Goal: Information Seeking & Learning: Learn about a topic

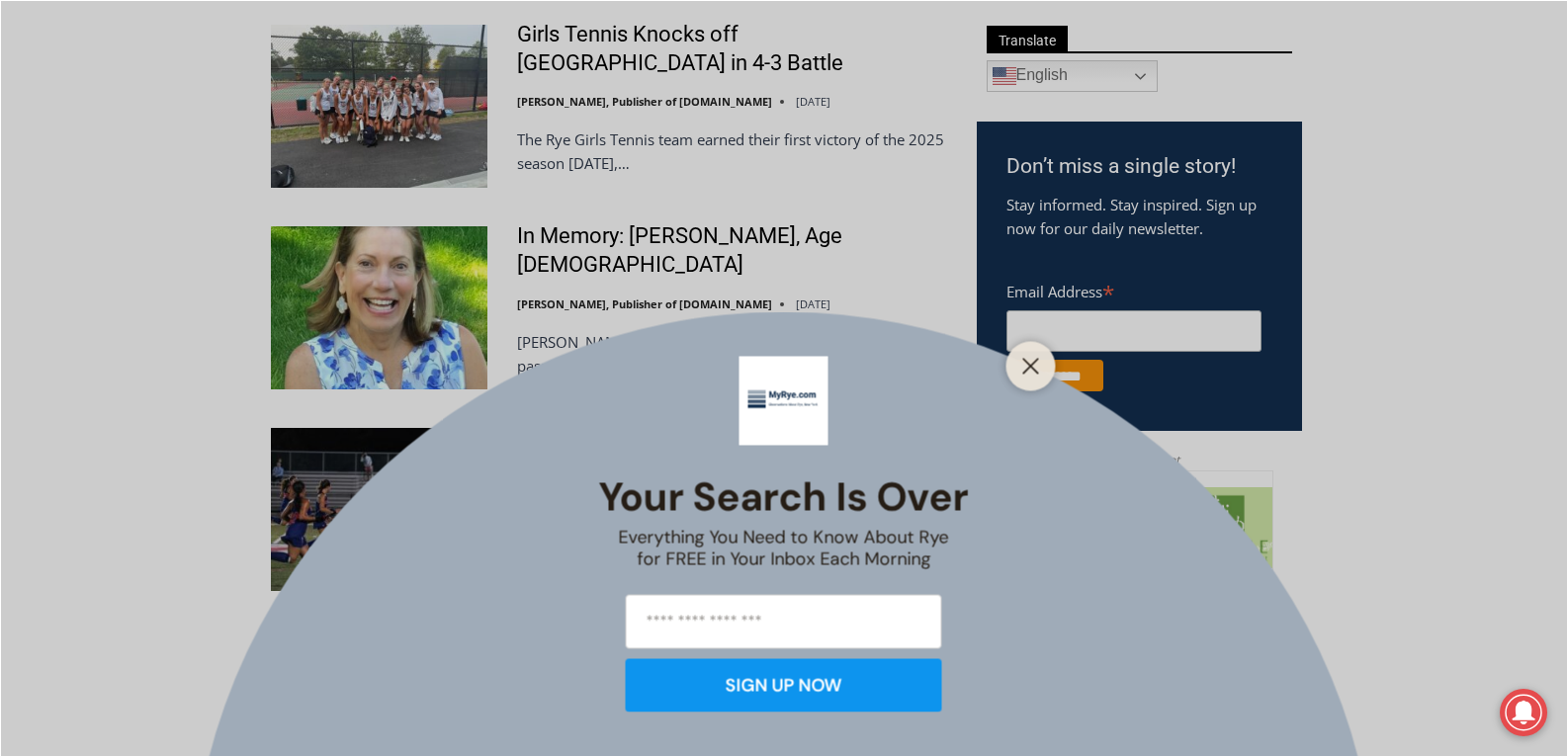
scroll to position [1170, 0]
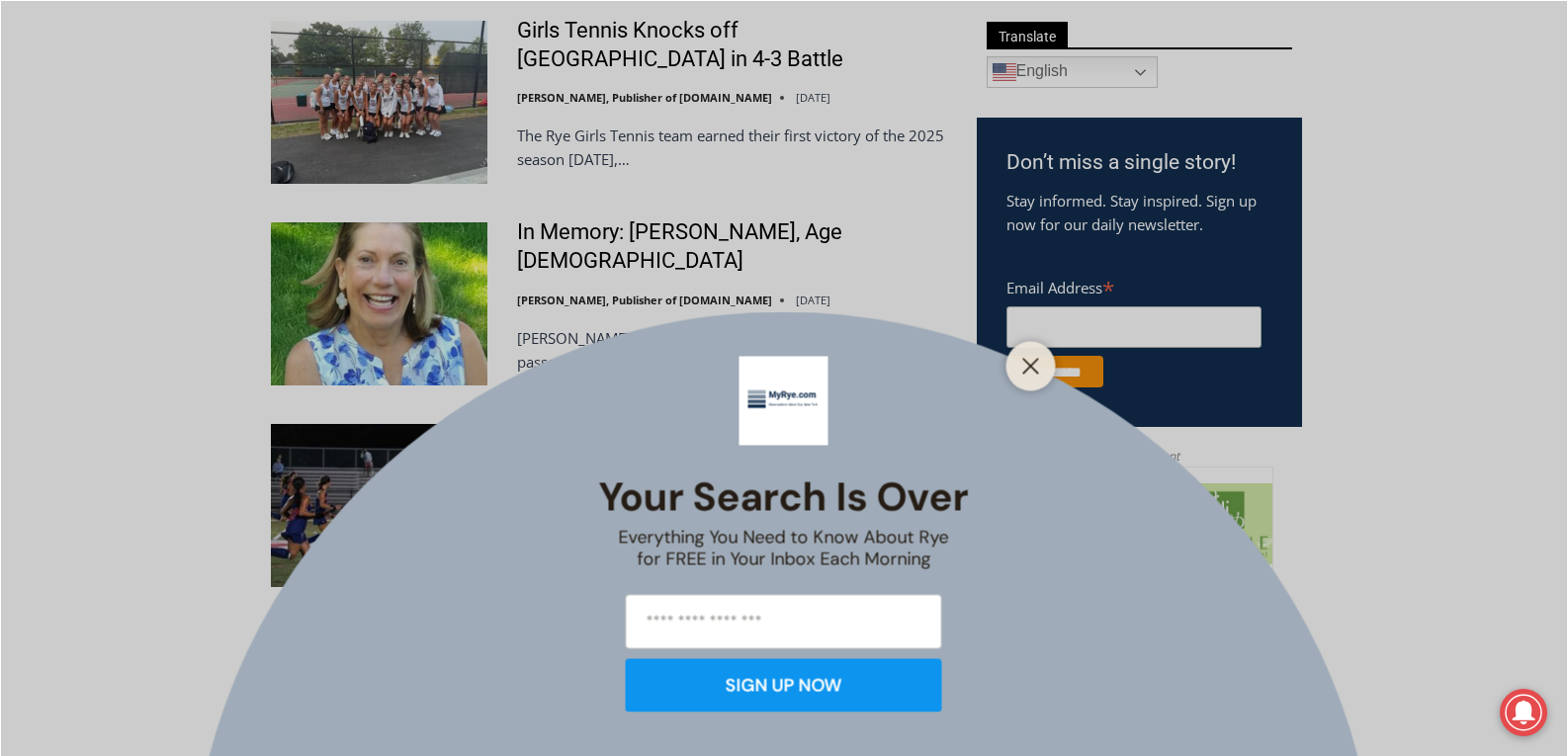
click at [1030, 328] on div "Your Search is Over Everything You Need to Know About Rye for FREE in Your Inbo…" at bounding box center [783, 378] width 1567 height 756
click at [1032, 358] on icon "Close" at bounding box center [1031, 366] width 18 height 18
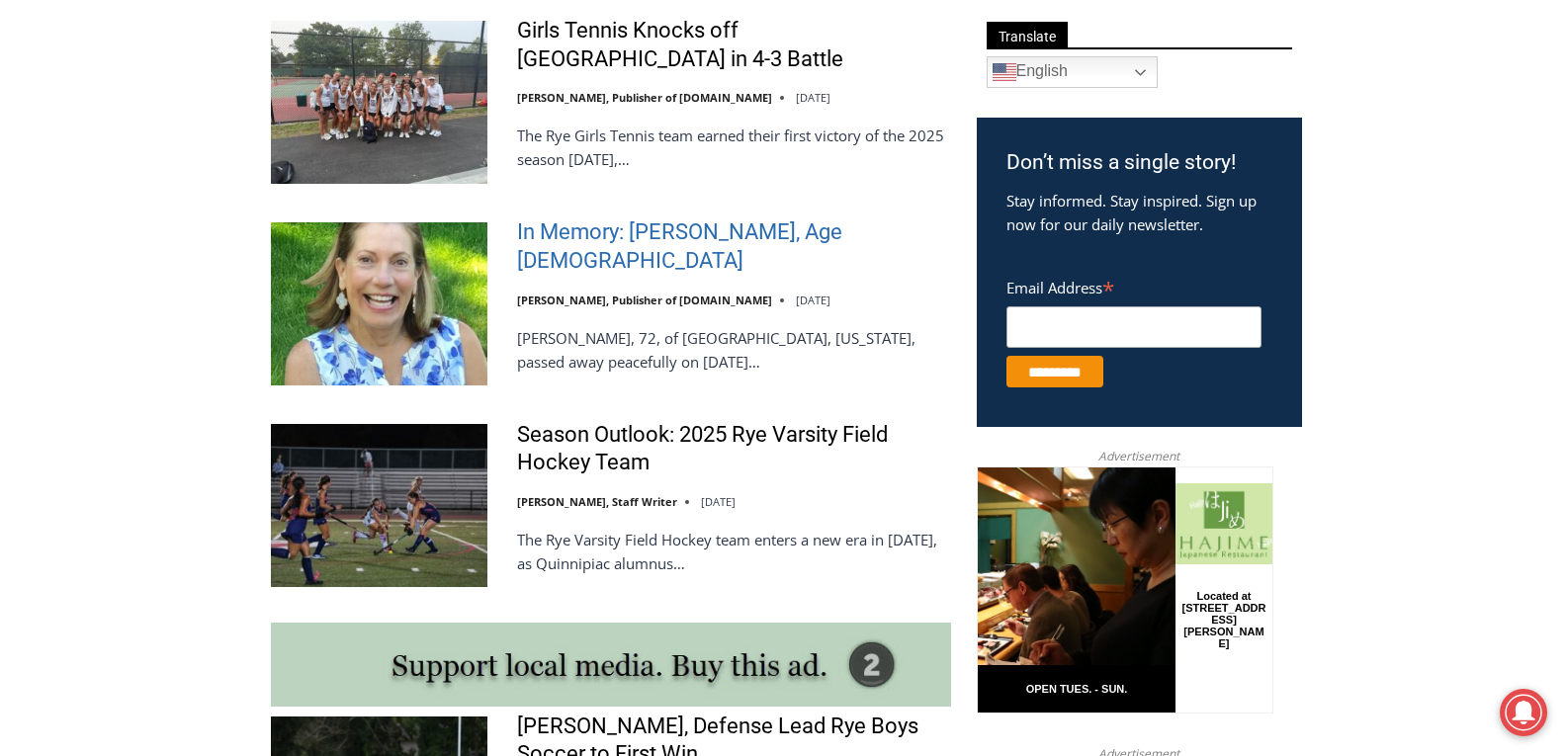
click at [722, 255] on link "In Memory: [PERSON_NAME], Age [DEMOGRAPHIC_DATA]" at bounding box center [734, 246] width 434 height 56
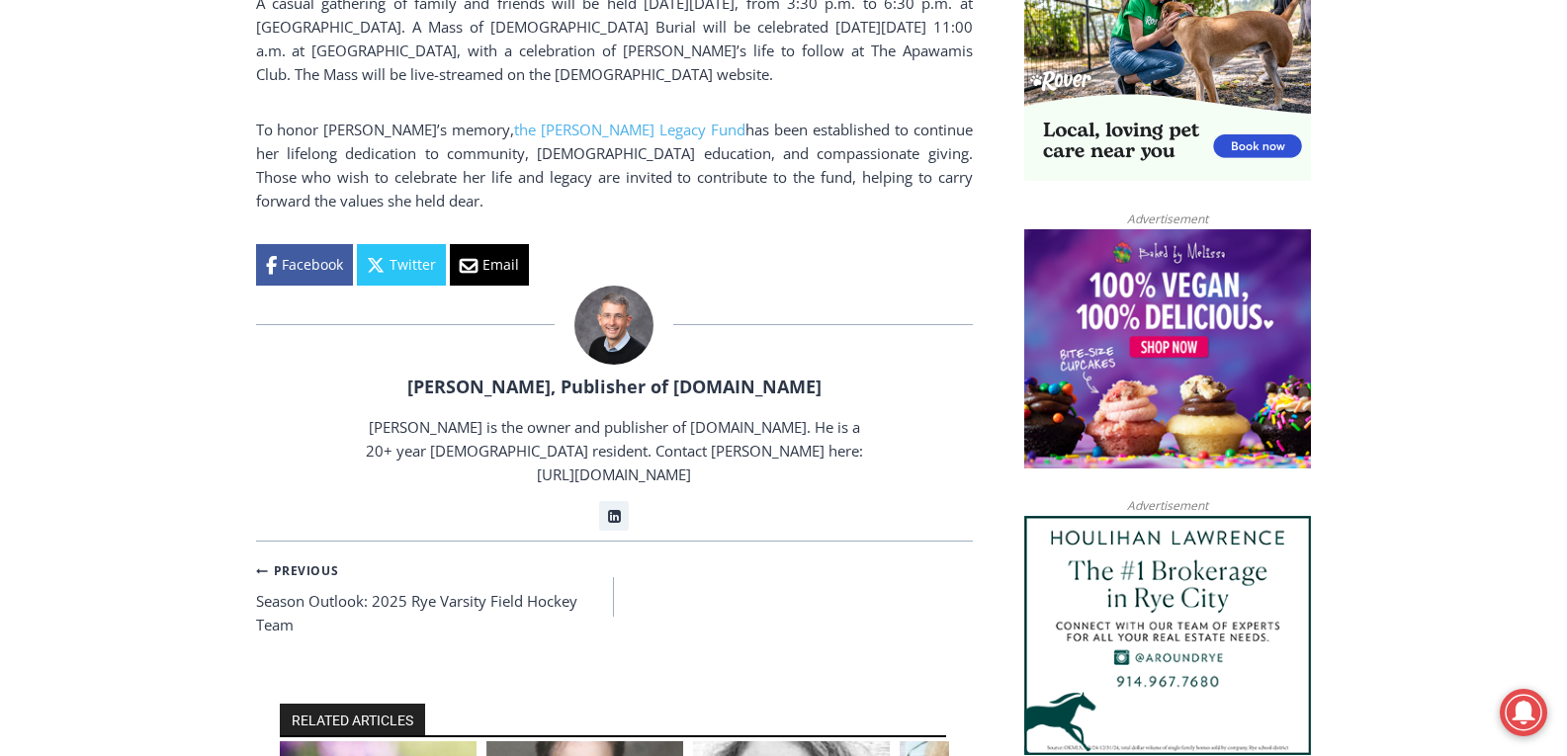
scroll to position [1726, 0]
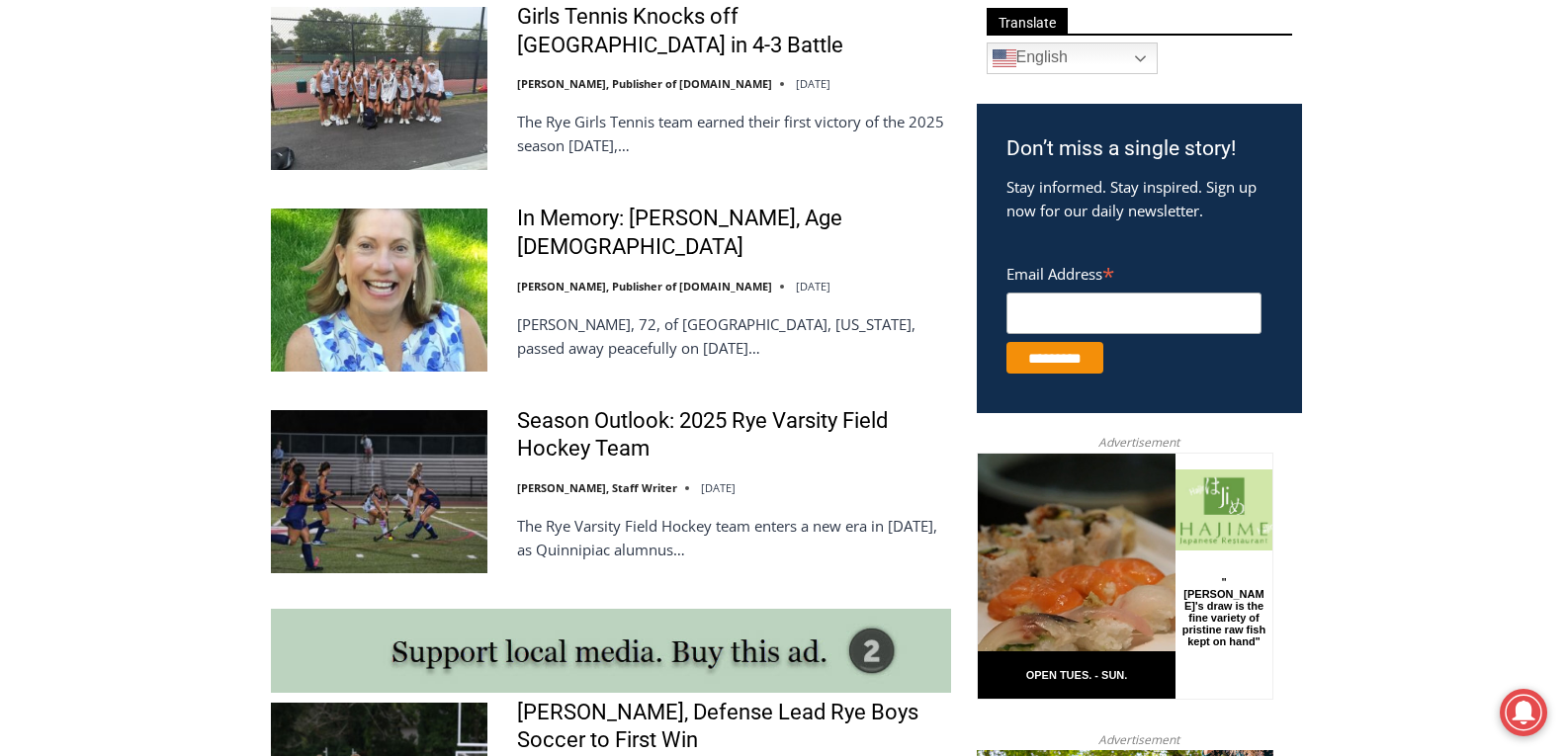
scroll to position [1186, 0]
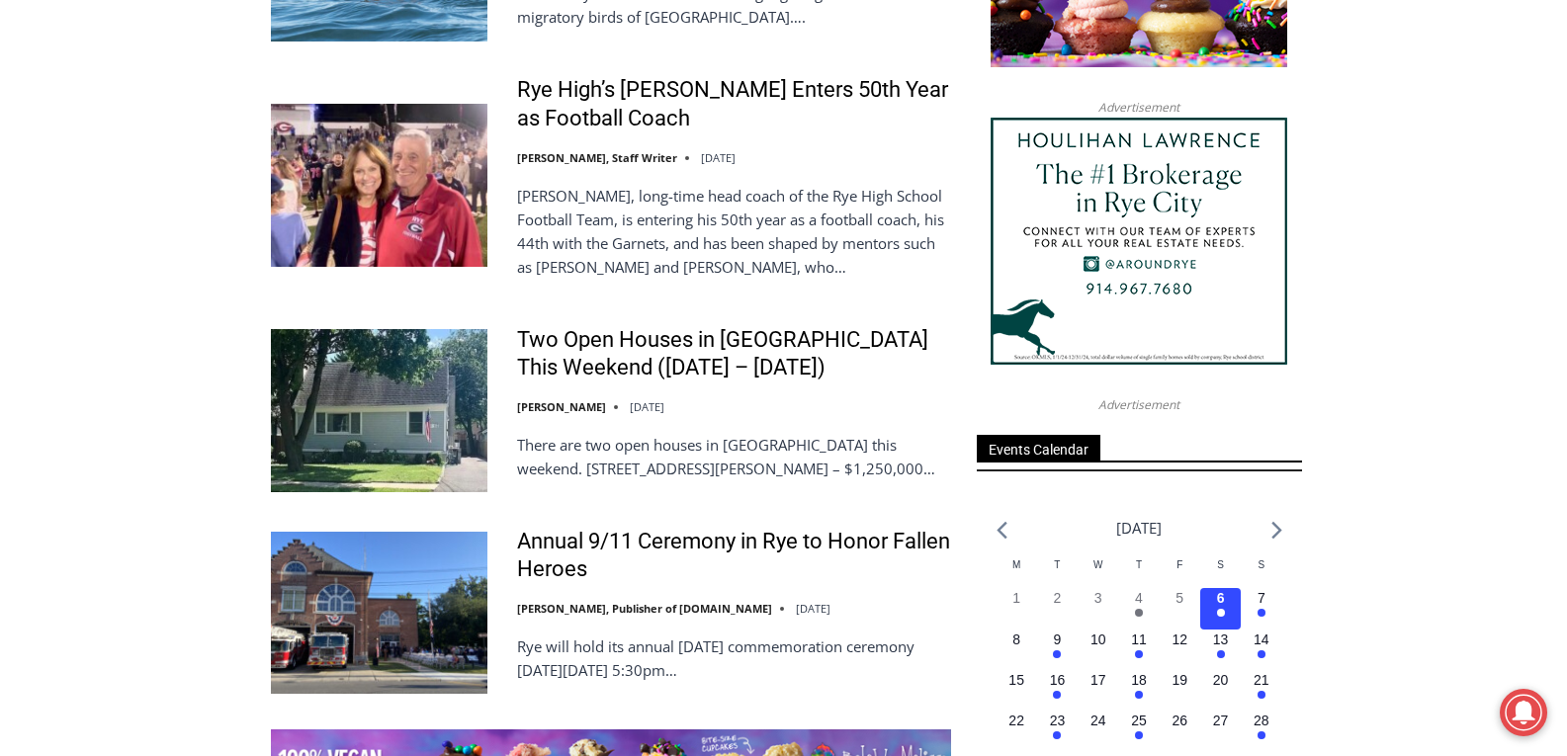
scroll to position [2451, 0]
